Goal: Information Seeking & Learning: Learn about a topic

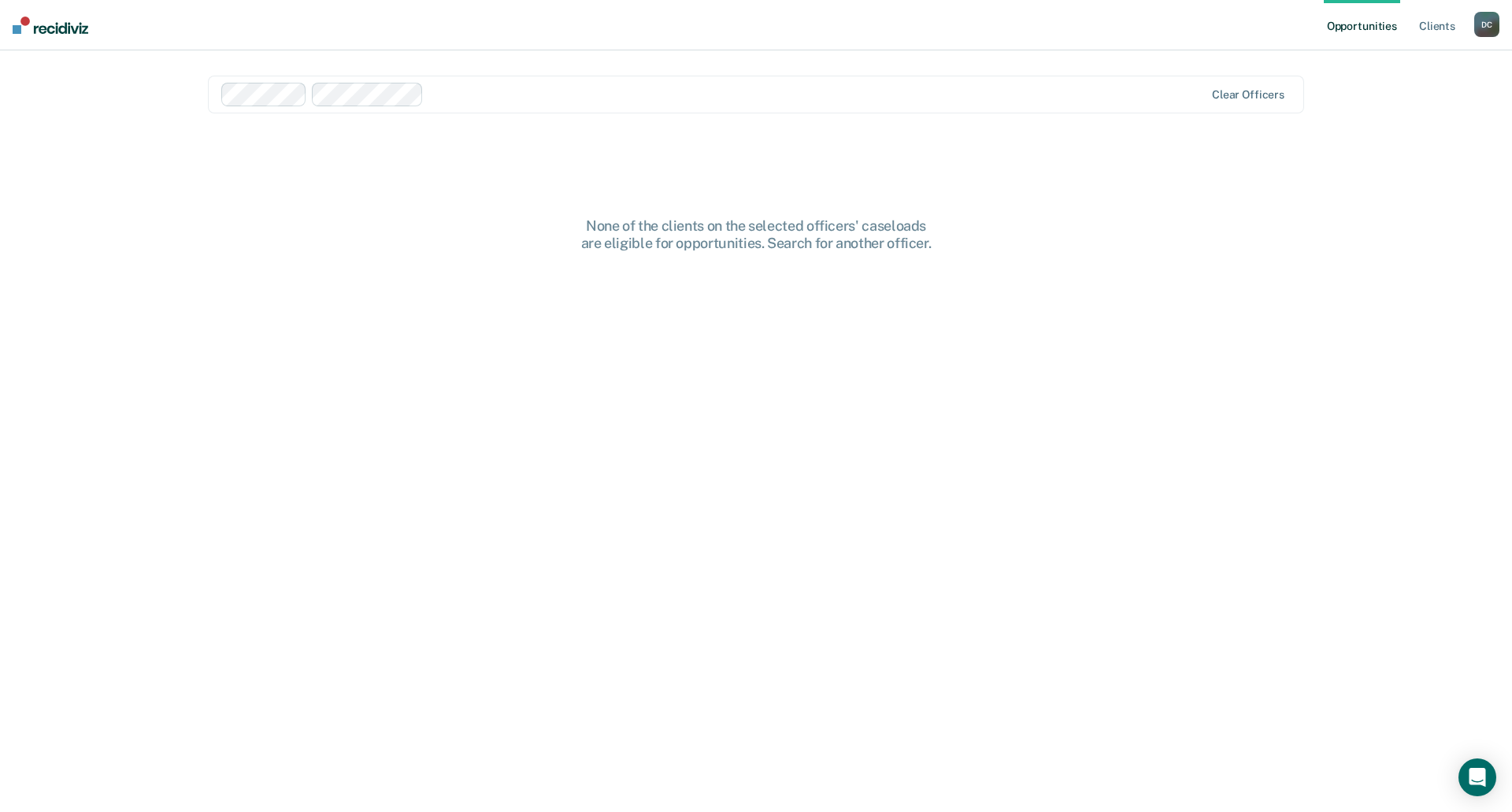
click at [734, 82] on div "Clear officers" at bounding box center [756, 94] width 1096 height 38
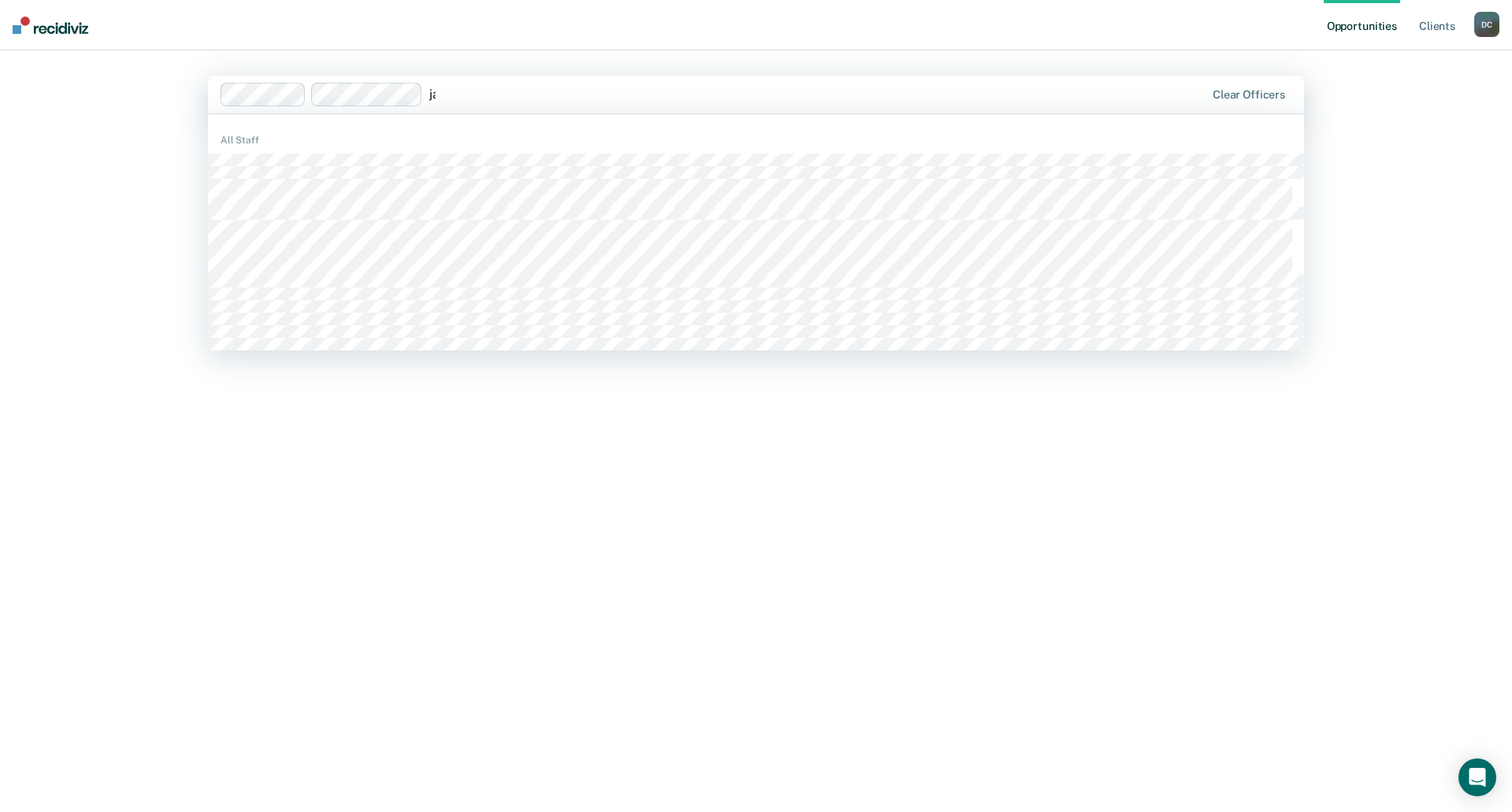
type input "j"
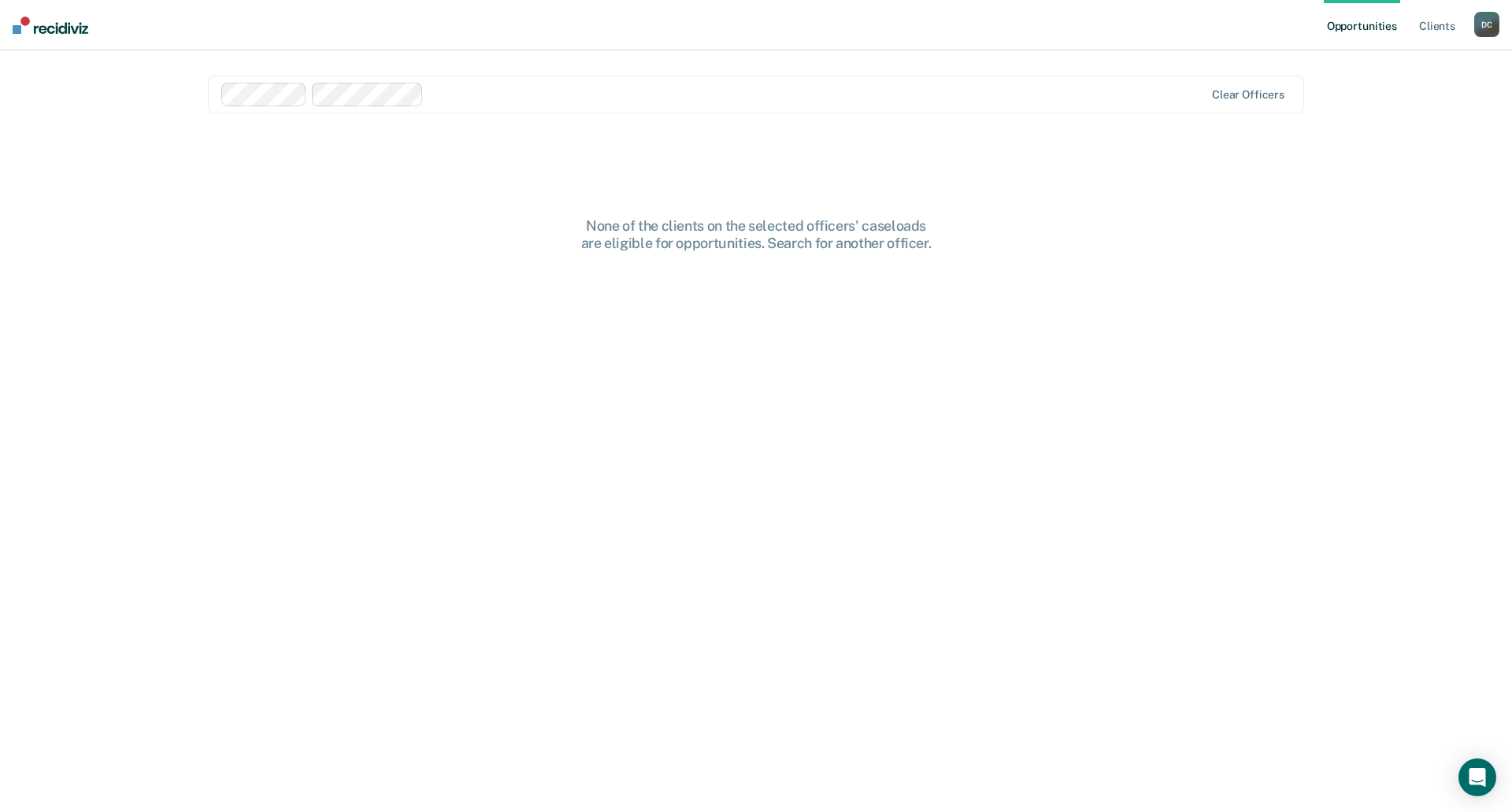
click at [1328, 132] on div "Opportunities Client s [PERSON_NAME] D C Profile How it works Log Out Clear off…" at bounding box center [756, 406] width 1512 height 812
click at [1490, 29] on div "D C" at bounding box center [1487, 24] width 25 height 25
click at [1090, 116] on main "Clear officers None of the clients on the selected officers' caseloads are elig…" at bounding box center [756, 412] width 1134 height 724
click at [43, 29] on img at bounding box center [50, 24] width 75 height 17
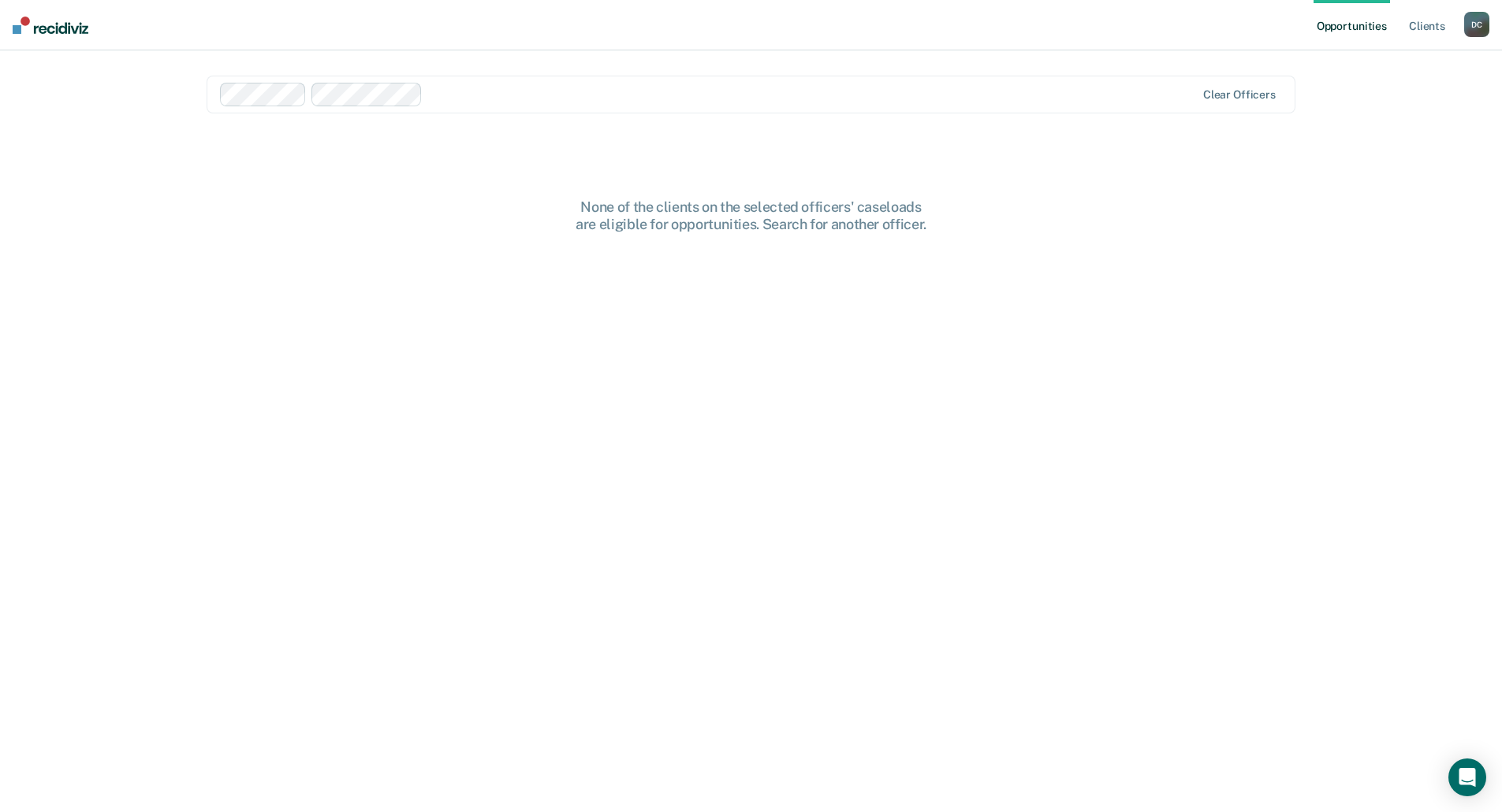
click at [1350, 28] on link "Opportunities" at bounding box center [1351, 25] width 76 height 50
click at [1436, 28] on link "Client s" at bounding box center [1427, 25] width 42 height 50
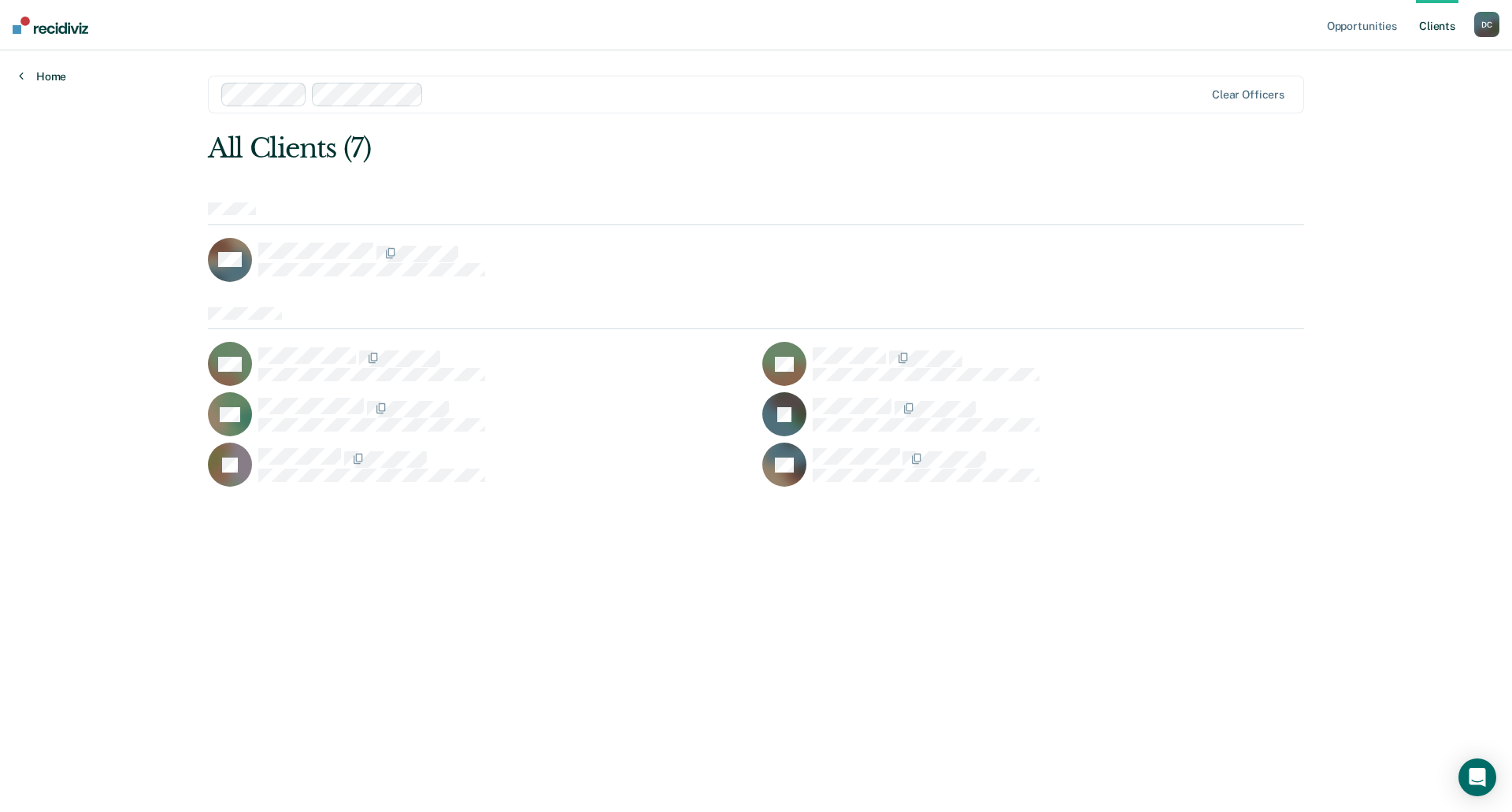
click at [23, 79] on link "Home" at bounding box center [42, 76] width 48 height 14
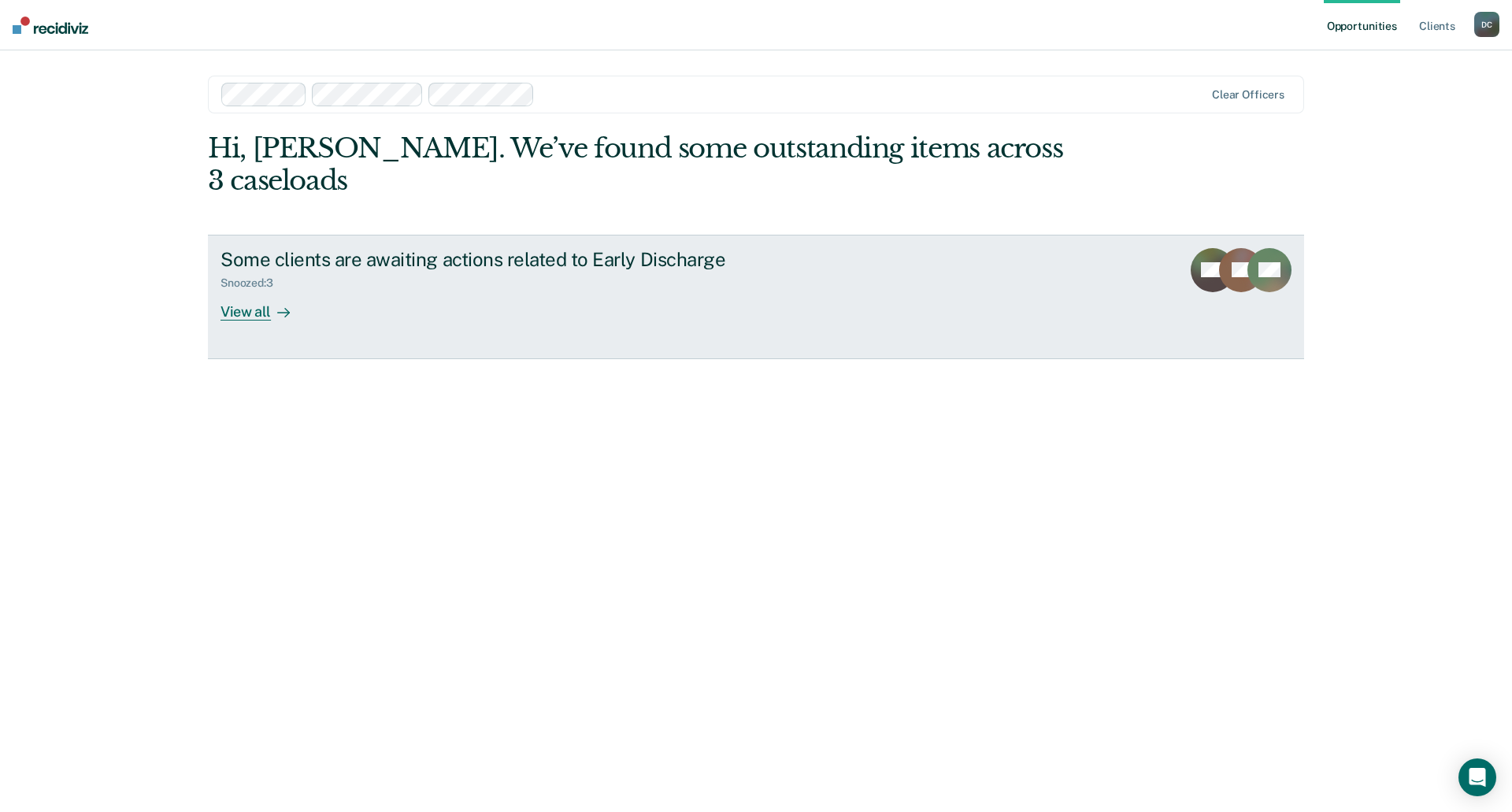
click at [239, 290] on div "View all" at bounding box center [265, 305] width 88 height 31
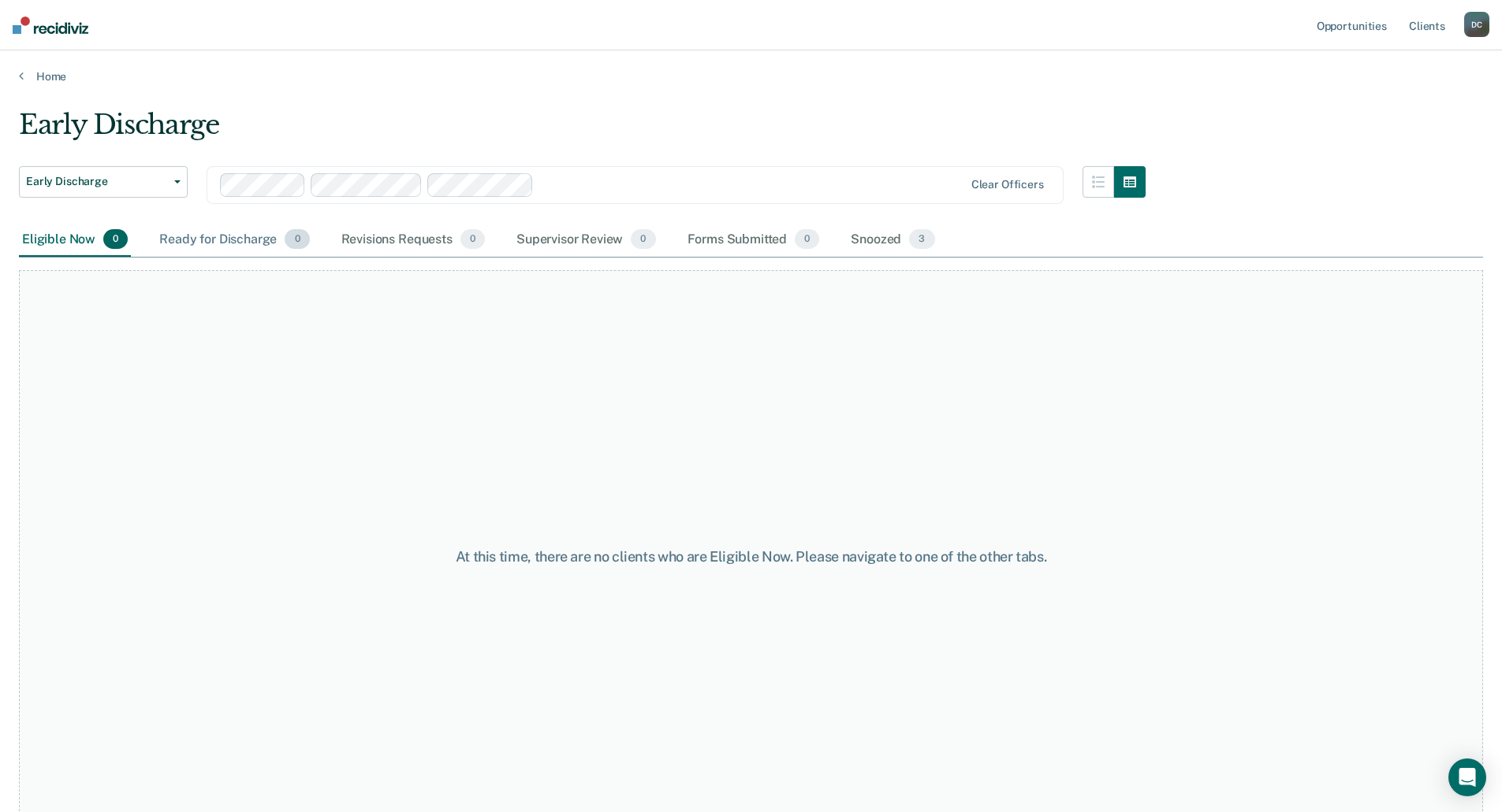
click at [215, 234] on div "Ready for Discharge 0" at bounding box center [234, 240] width 156 height 35
click at [366, 236] on div "Revisions Requests 0" at bounding box center [413, 240] width 150 height 35
click at [547, 240] on div "Supervisor Review 0" at bounding box center [586, 240] width 145 height 35
click at [709, 239] on div "Forms Submitted 0" at bounding box center [753, 240] width 139 height 35
click at [865, 239] on div "Snoozed 3" at bounding box center [892, 240] width 90 height 35
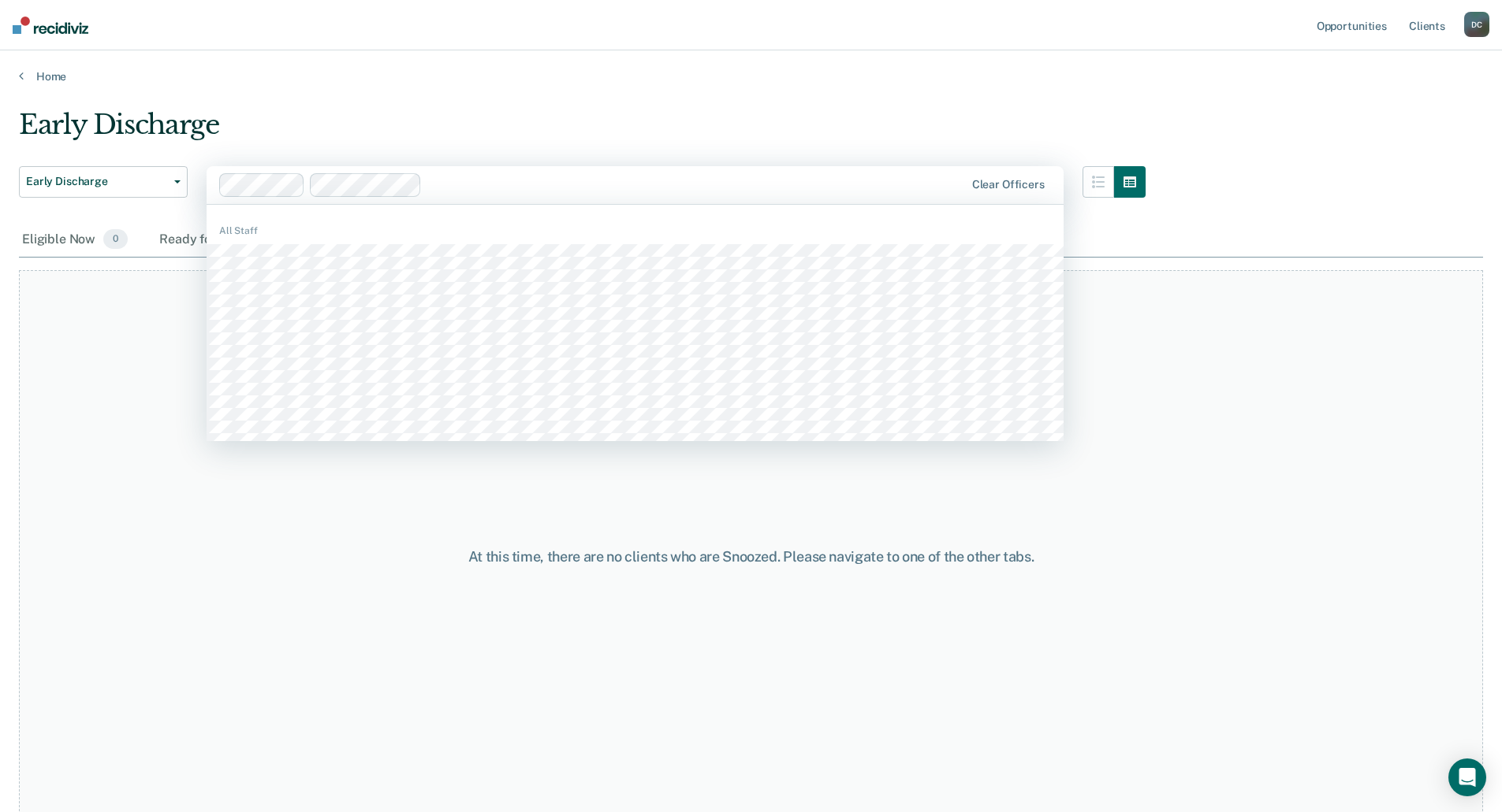
click at [505, 183] on div at bounding box center [696, 185] width 536 height 18
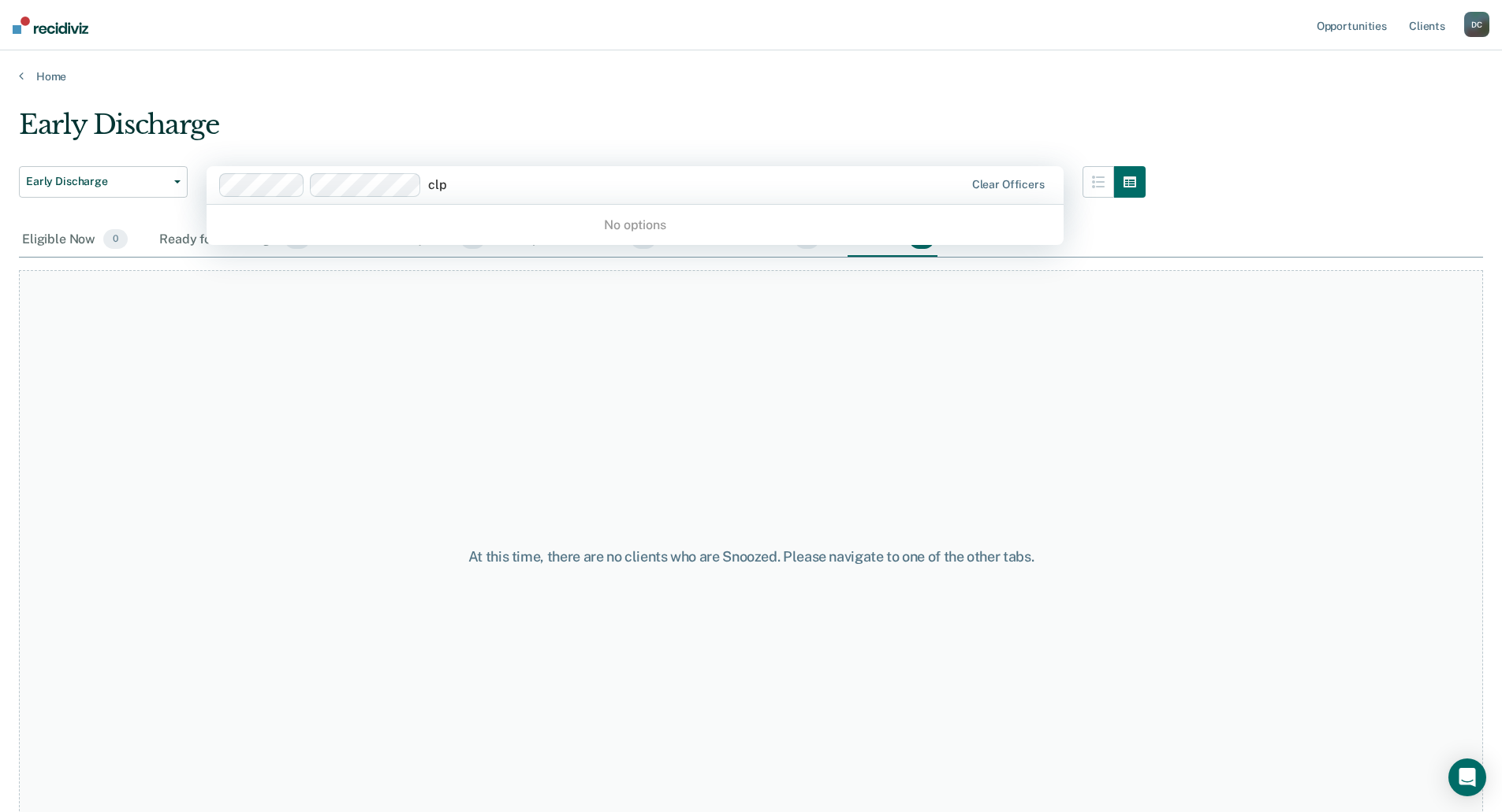
type input "cl"
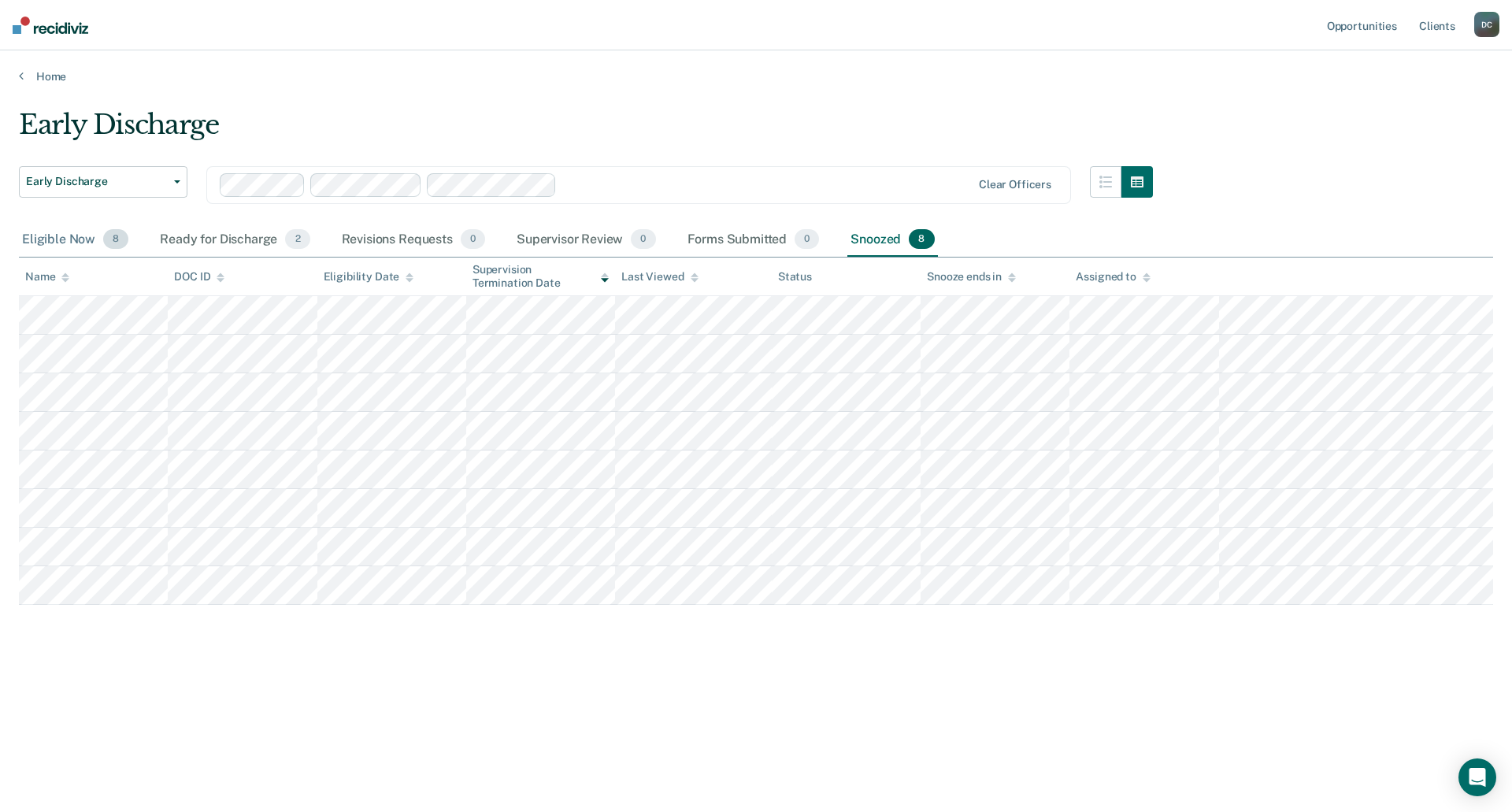
click at [66, 240] on div "Eligible Now 8" at bounding box center [75, 240] width 113 height 35
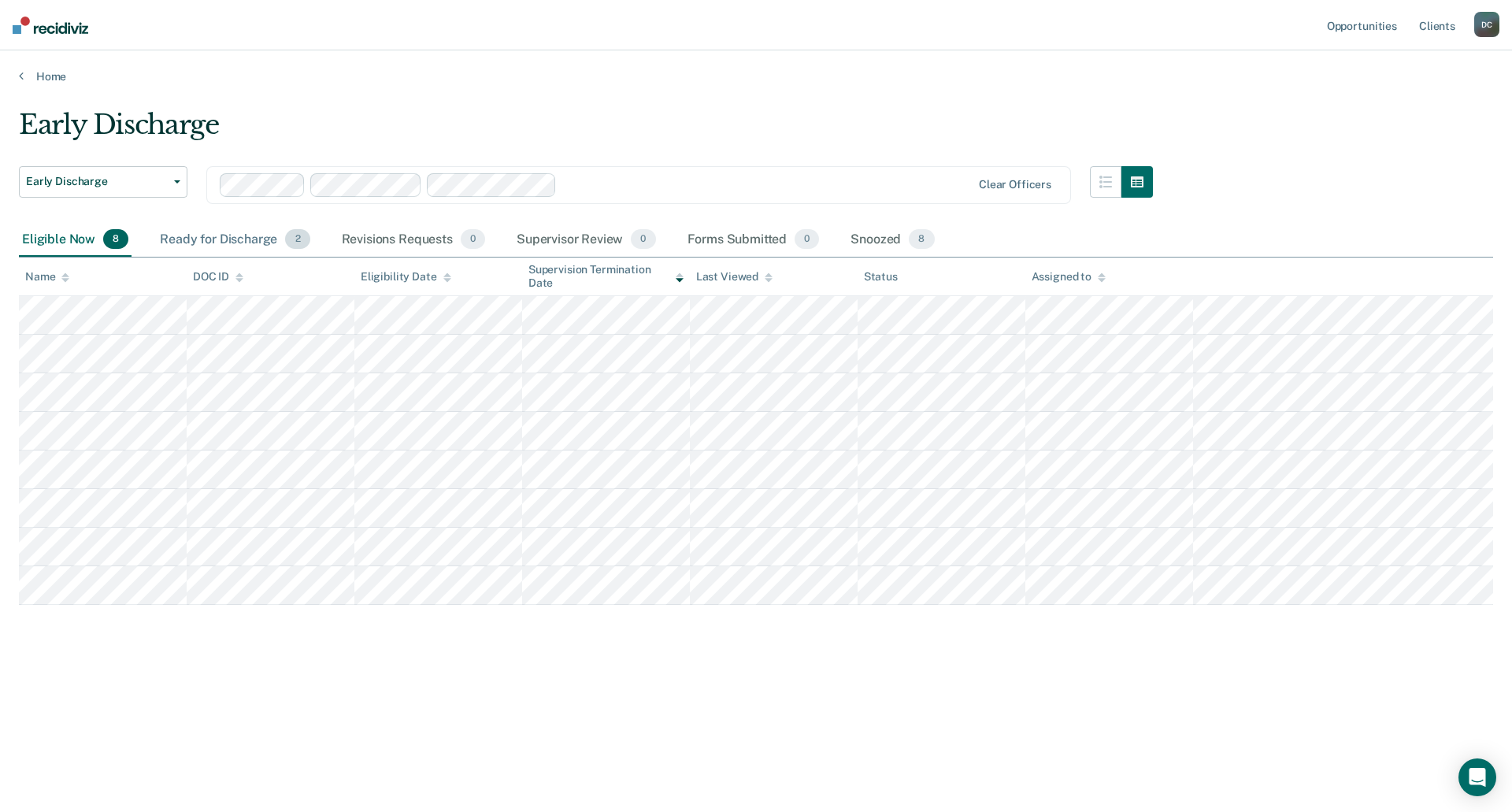
click at [183, 240] on div "Ready for Discharge 2" at bounding box center [235, 240] width 156 height 35
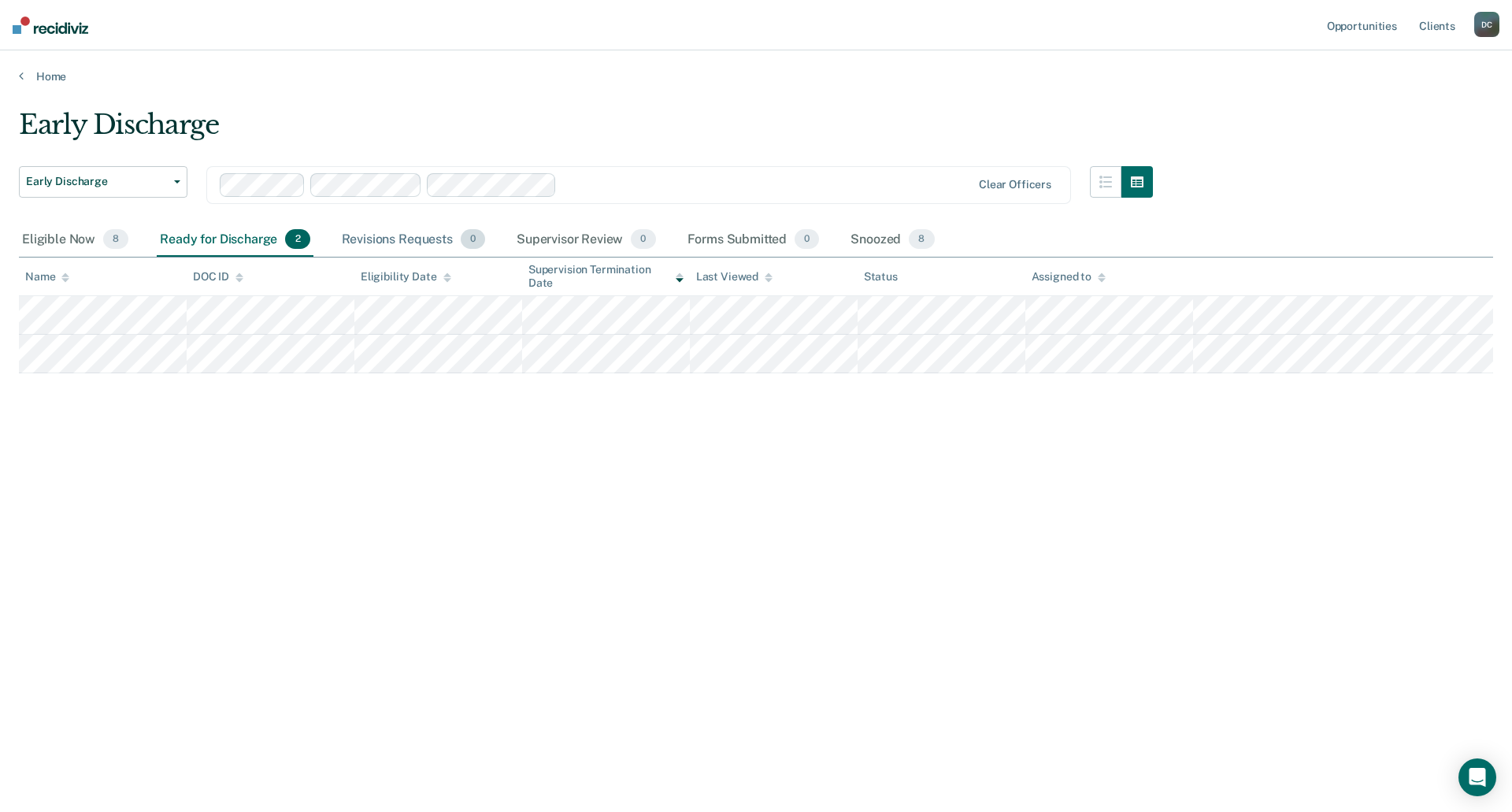
click at [392, 244] on div "Revisions Requests 0" at bounding box center [413, 240] width 150 height 35
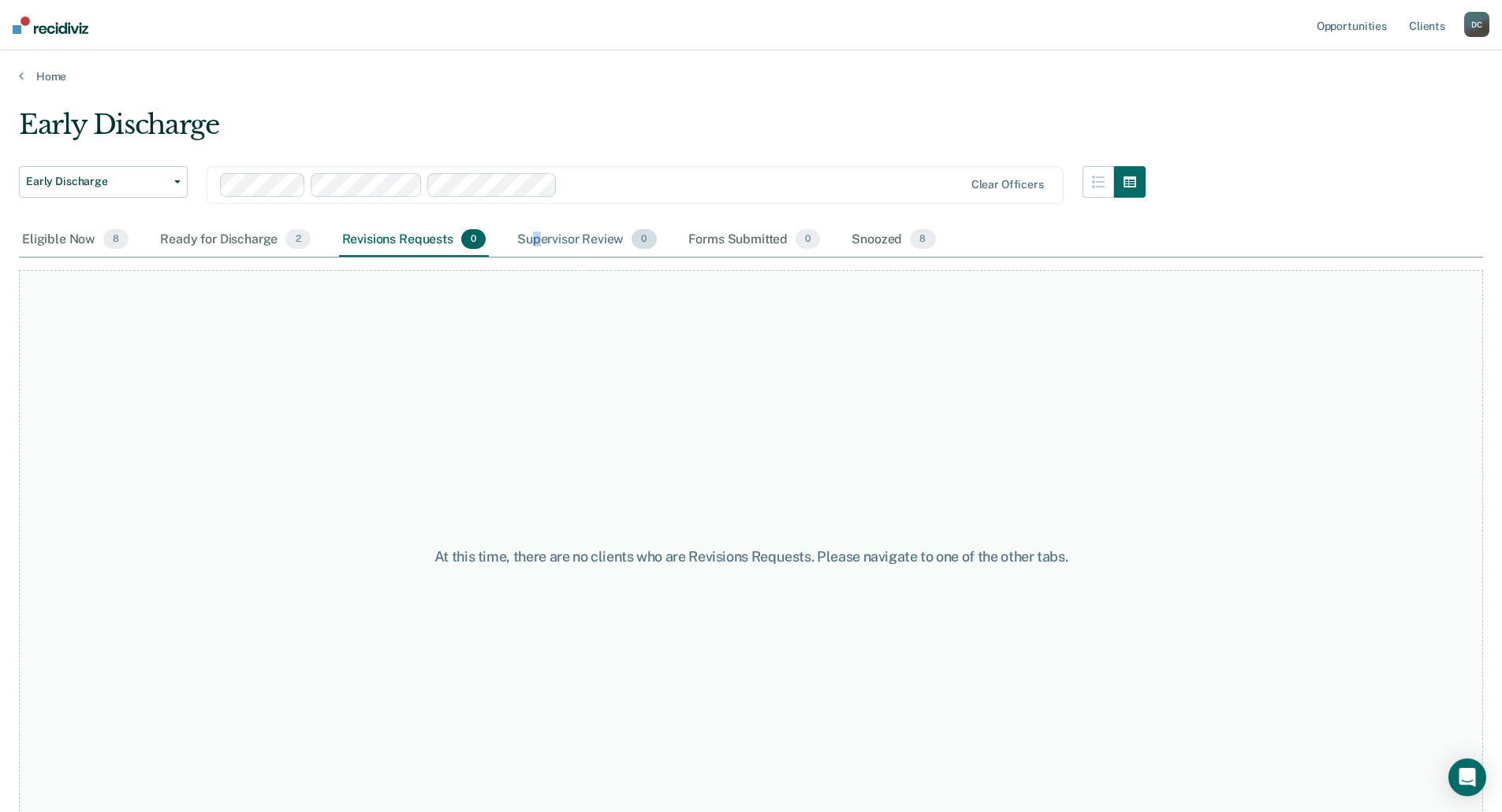
click at [537, 236] on div "Supervisor Review 0" at bounding box center [587, 240] width 145 height 35
click at [738, 233] on div "Forms Submitted 0" at bounding box center [754, 240] width 139 height 35
click at [59, 247] on div "Eligible Now 8" at bounding box center [75, 240] width 113 height 35
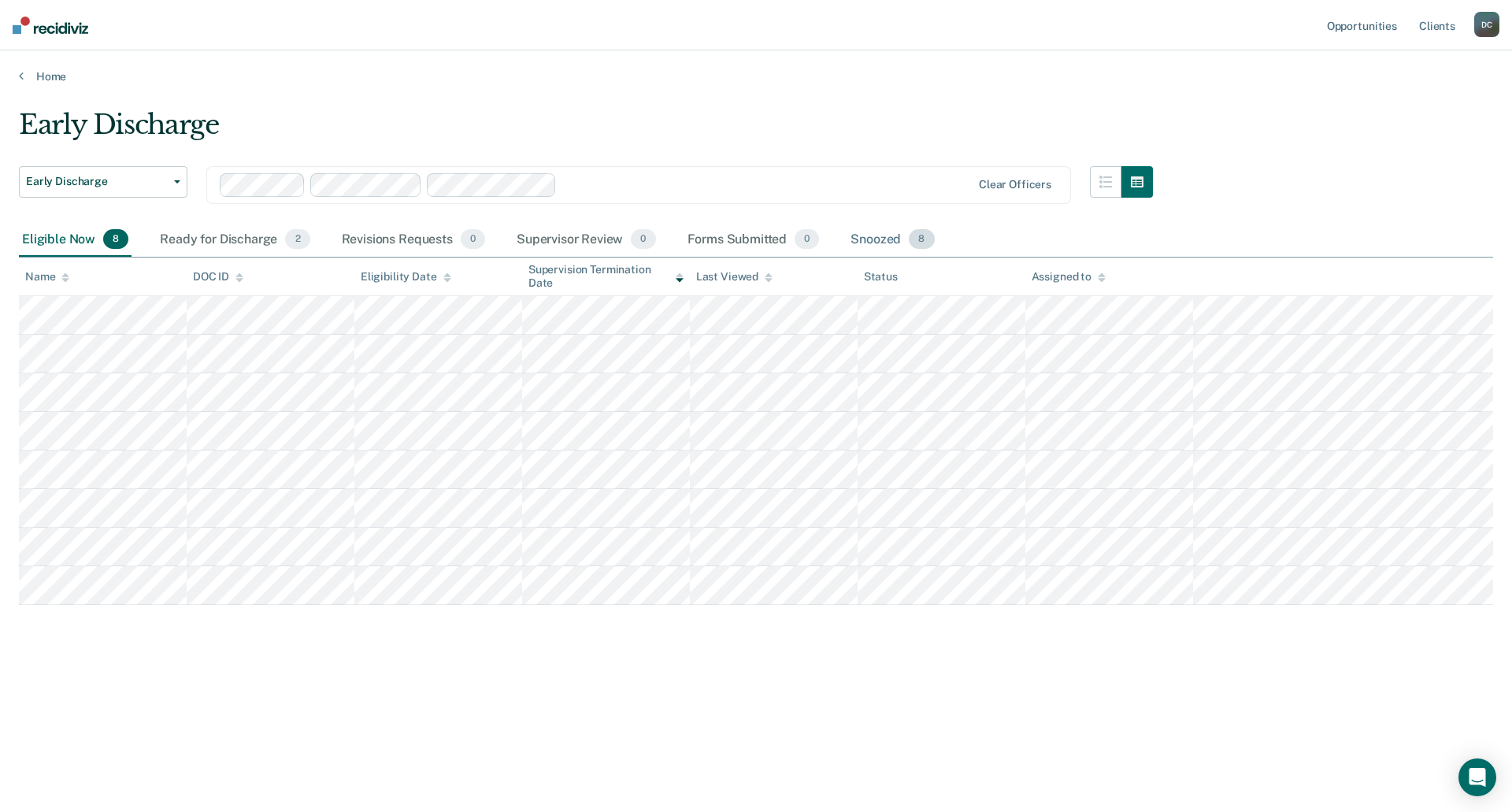
click at [863, 242] on div "Snoozed 8" at bounding box center [892, 240] width 90 height 35
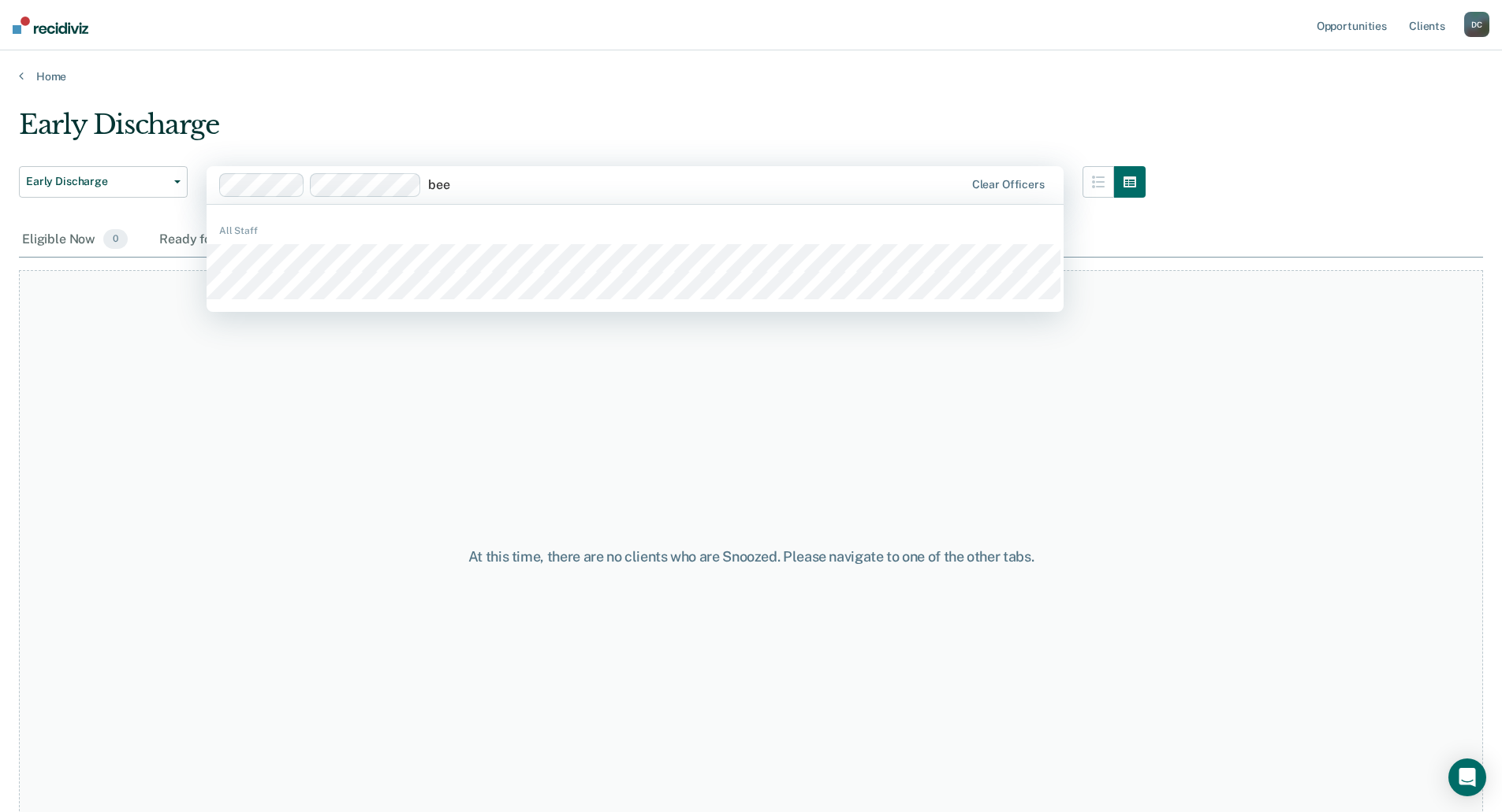
type input "beer"
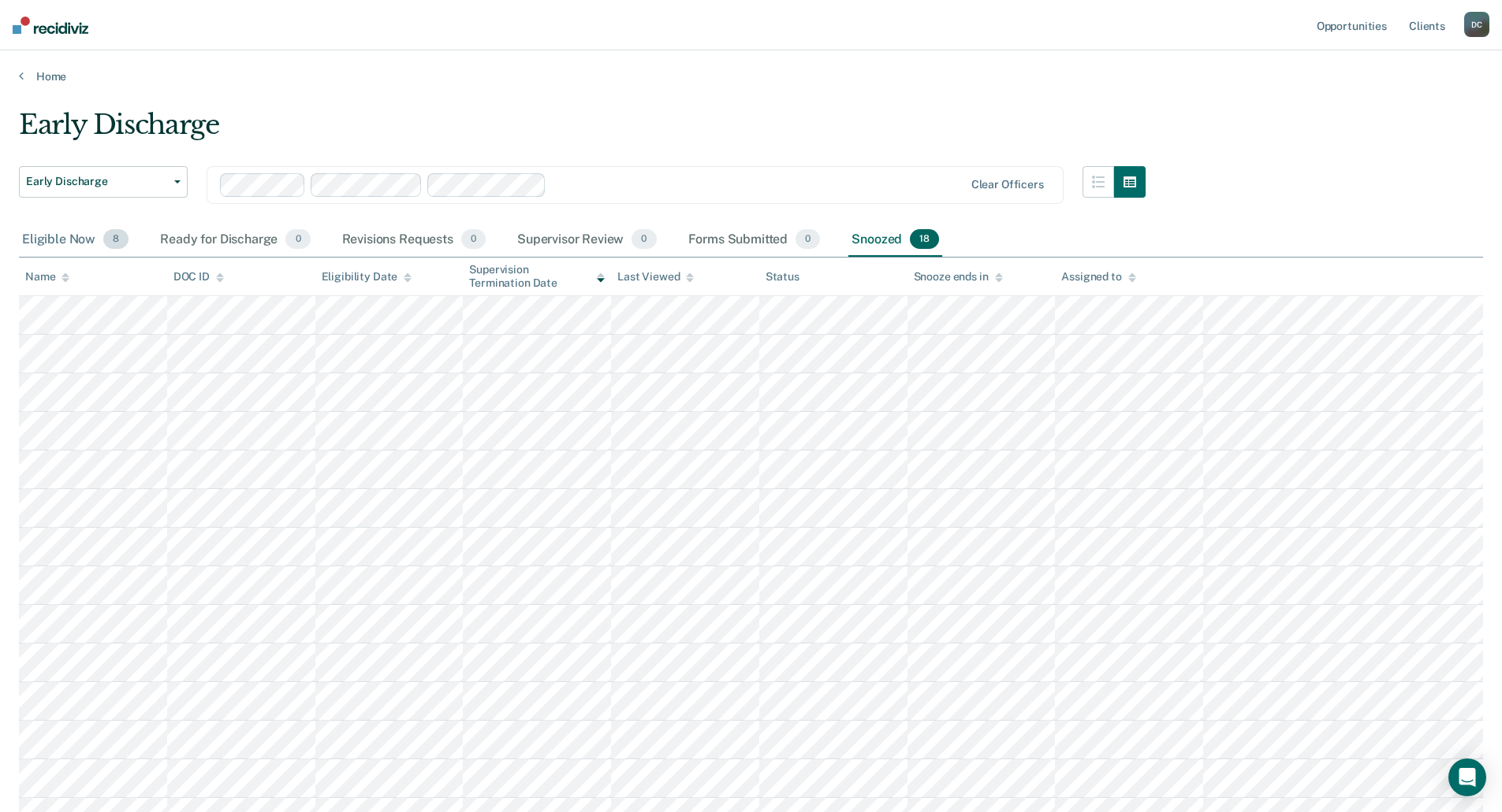
click at [68, 234] on div "Eligible Now 8" at bounding box center [75, 240] width 113 height 35
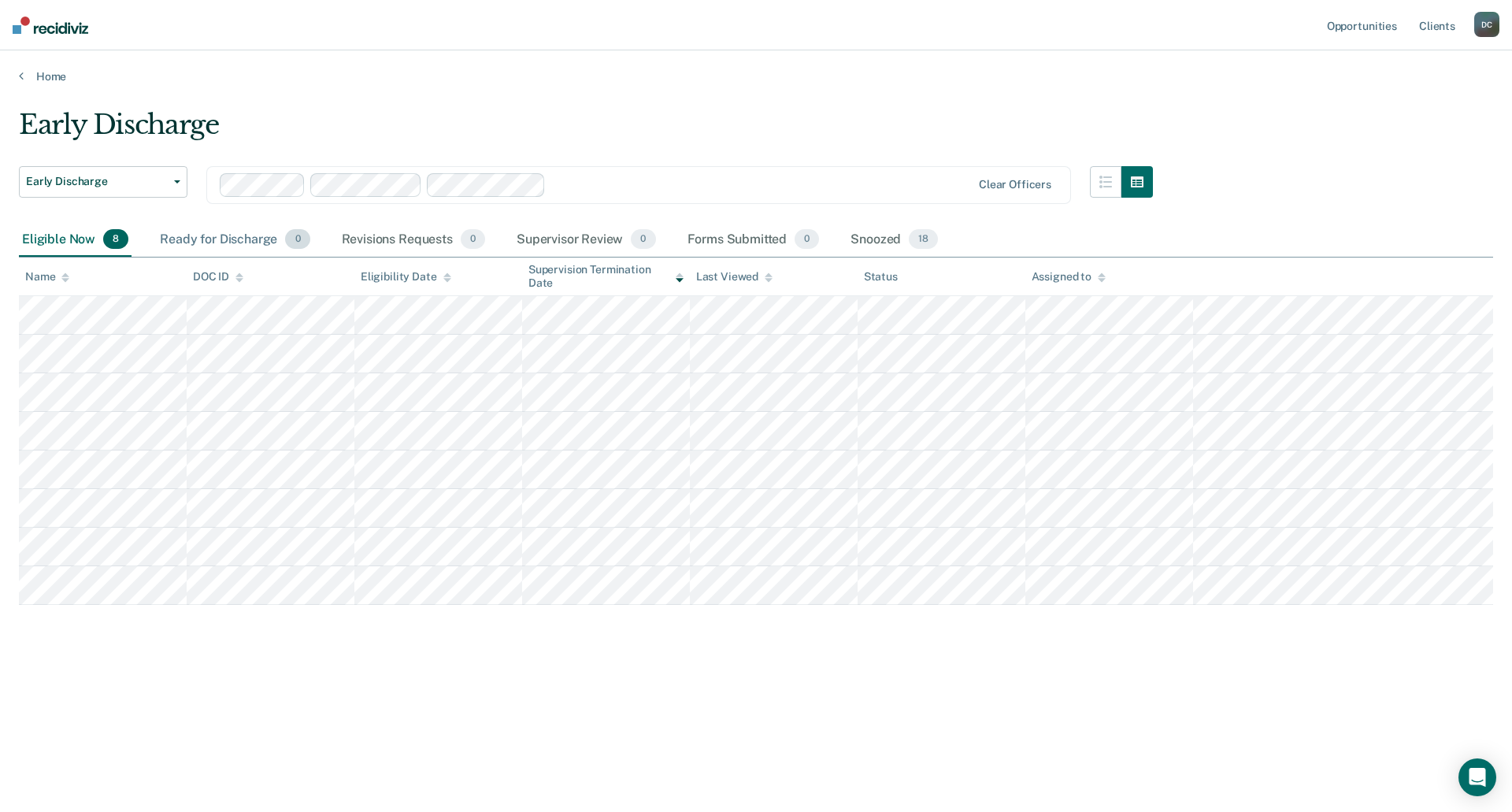
click at [216, 245] on div "Ready for Discharge 0" at bounding box center [235, 240] width 156 height 35
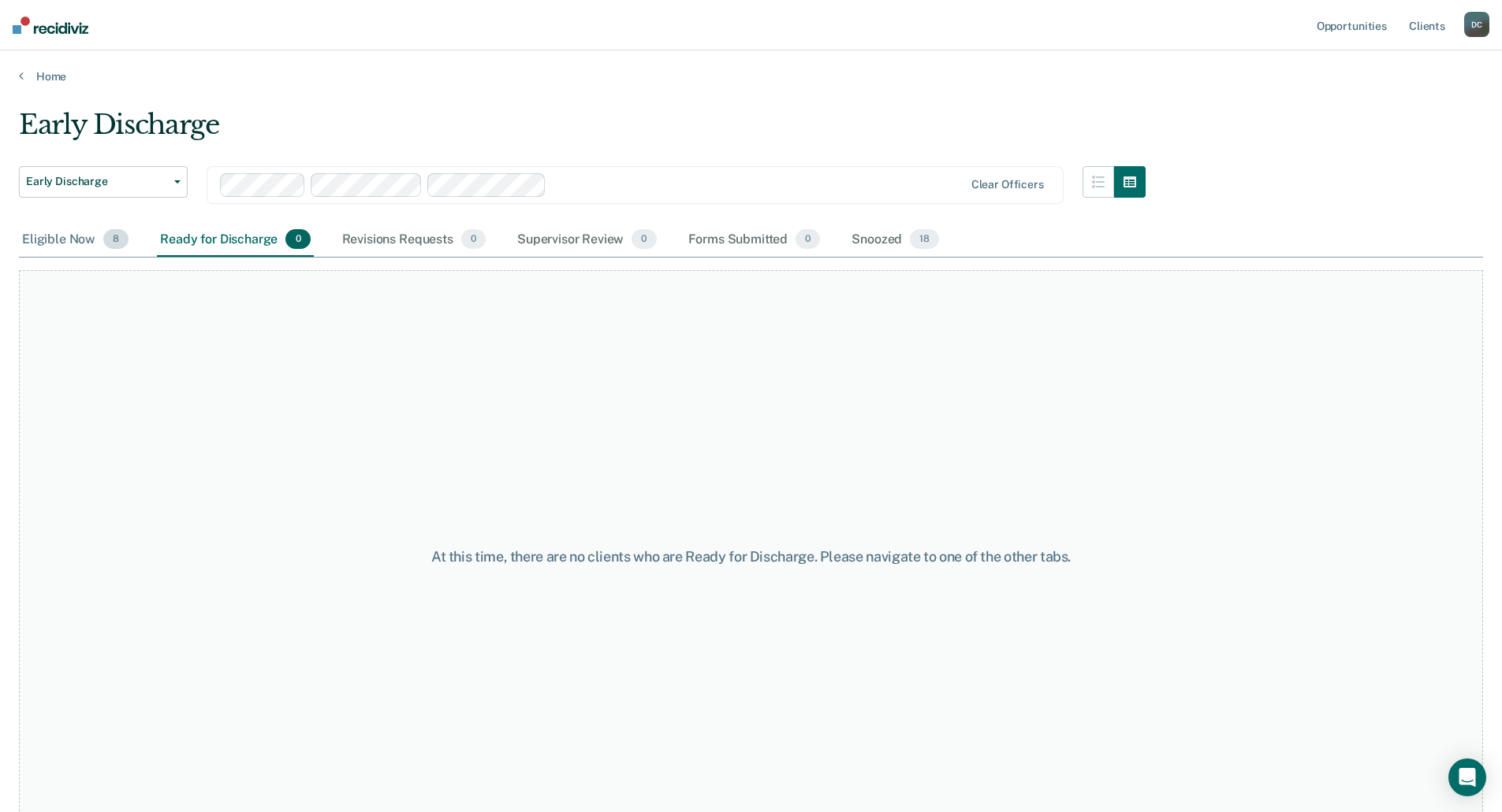
click at [55, 239] on div "Eligible Now 8" at bounding box center [75, 240] width 113 height 35
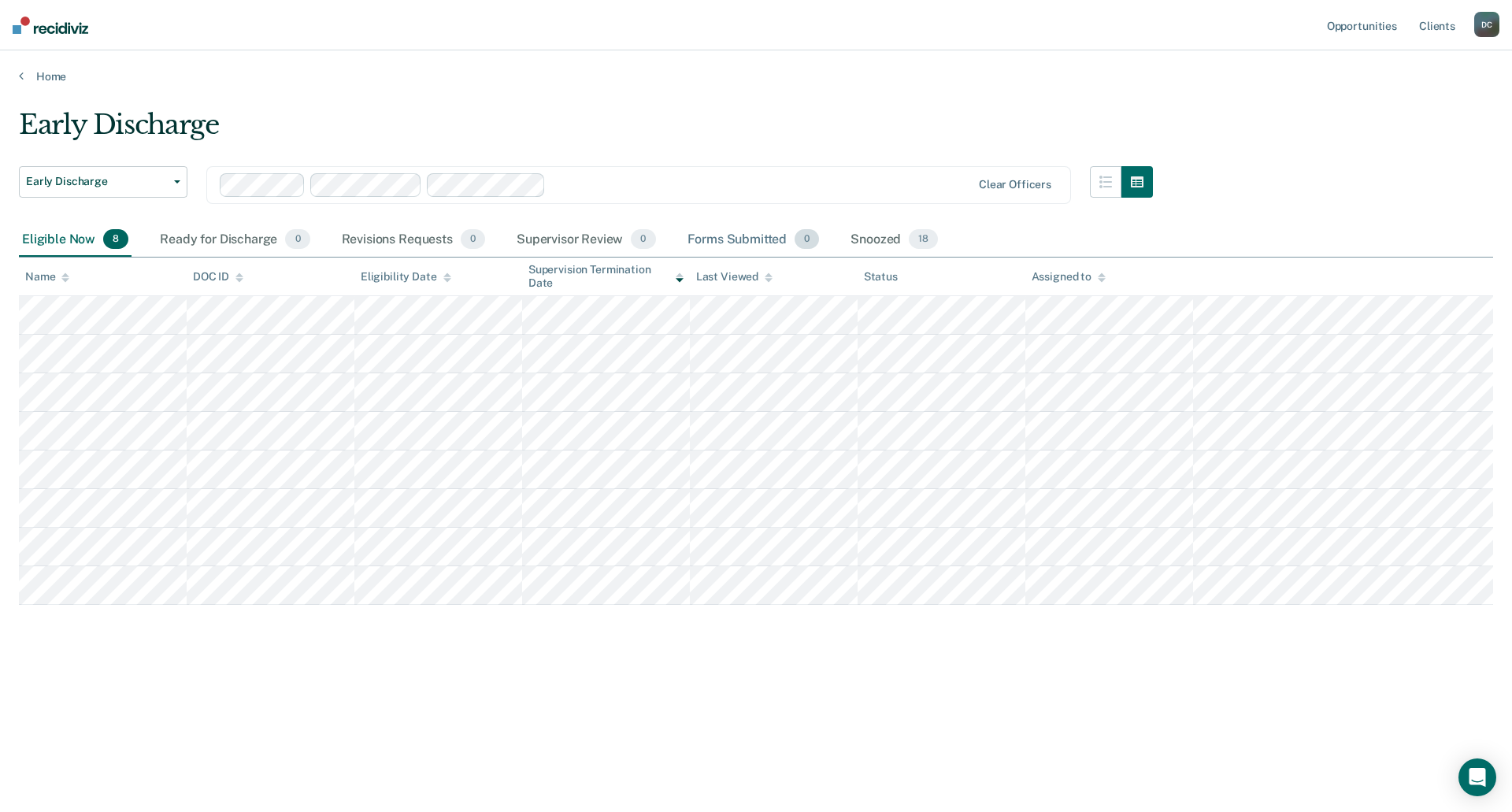
click at [737, 236] on div "Forms Submitted 0" at bounding box center [753, 240] width 139 height 35
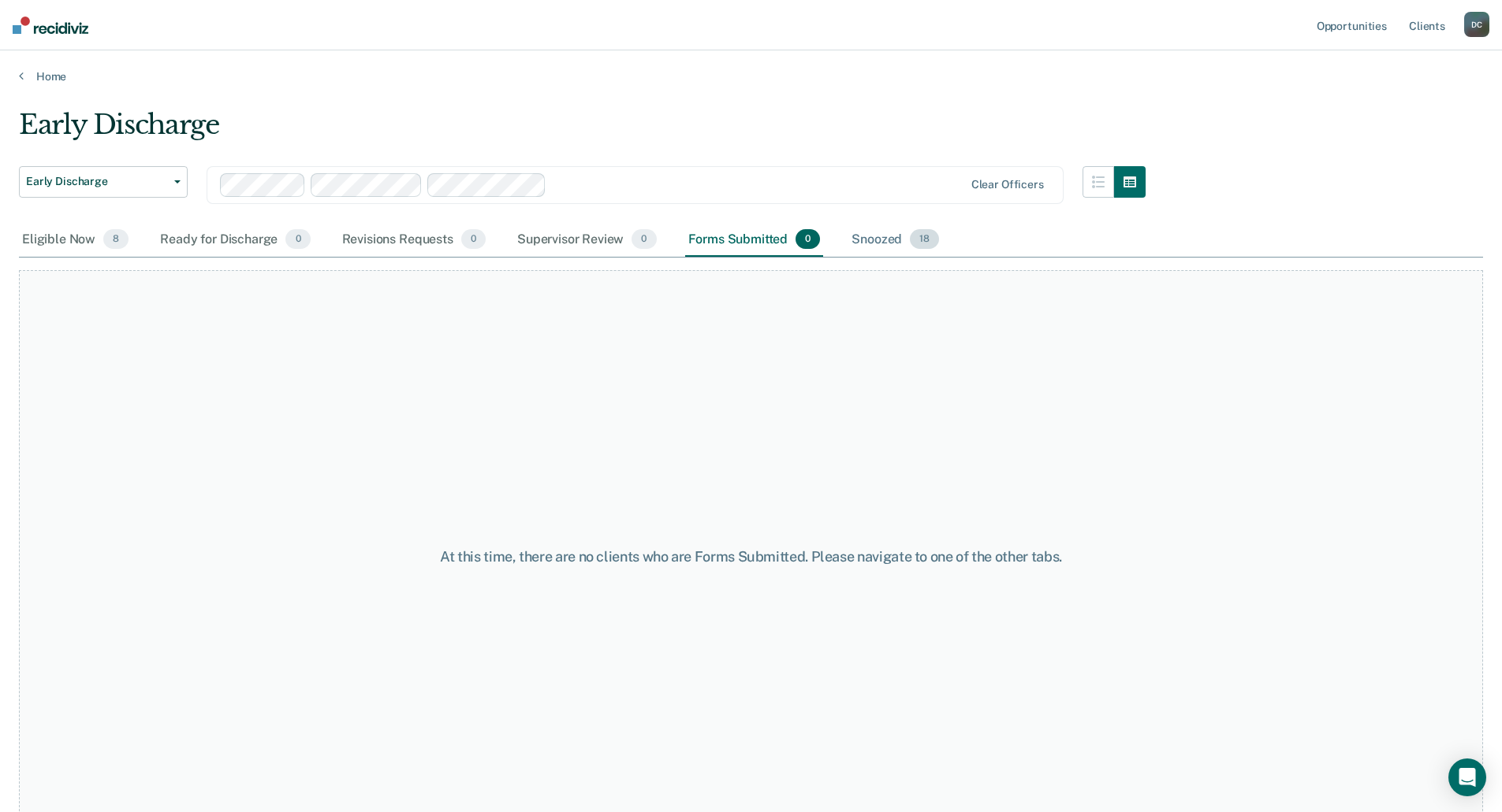
click at [863, 235] on div "Snoozed 18" at bounding box center [895, 240] width 93 height 35
